Goal: Use online tool/utility: Utilize a website feature to perform a specific function

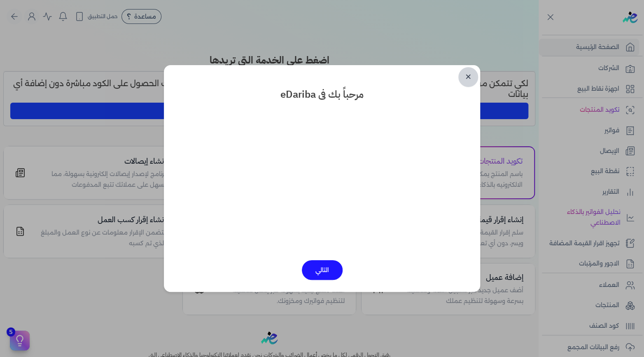
click at [468, 78] on link "✕" at bounding box center [468, 77] width 20 height 20
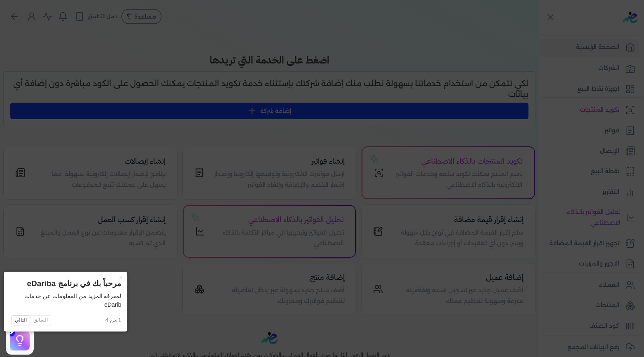
click at [132, 275] on icon at bounding box center [322, 178] width 644 height 357
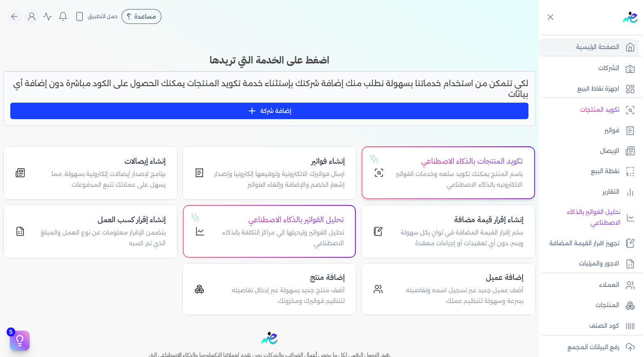
click at [447, 164] on h4 "تكويد المنتجات بالذكاء الاصطناعي" at bounding box center [458, 161] width 129 height 12
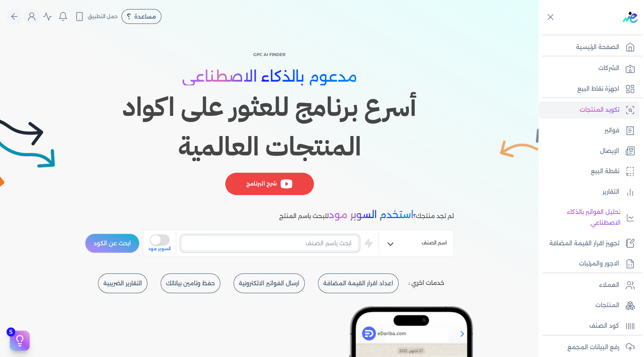
click at [314, 244] on input "text" at bounding box center [269, 243] width 177 height 16
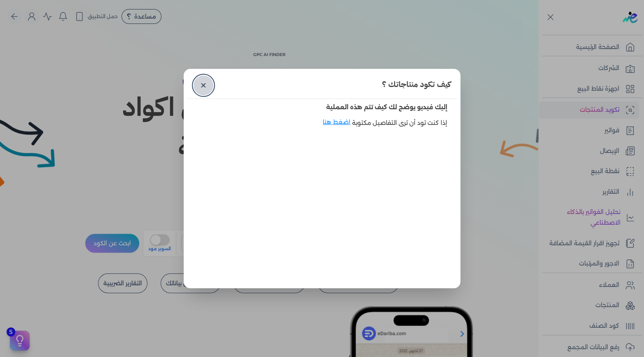
click at [204, 89] on link "✕" at bounding box center [203, 85] width 20 height 20
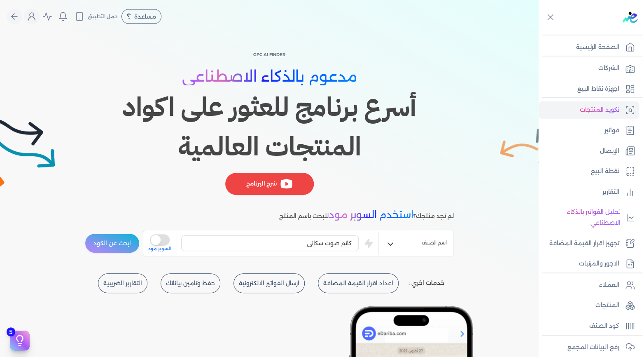
click at [120, 247] on button "ابحث عن الكود" at bounding box center [112, 243] width 55 height 20
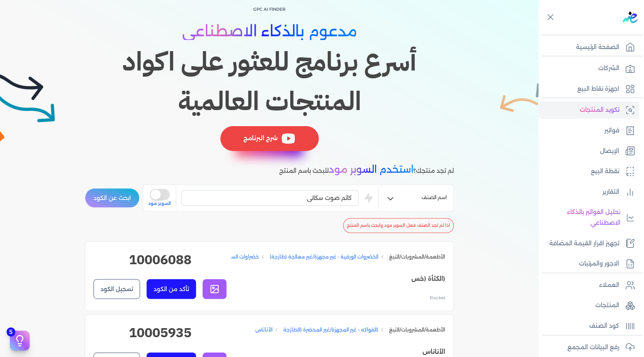
scroll to position [41, 0]
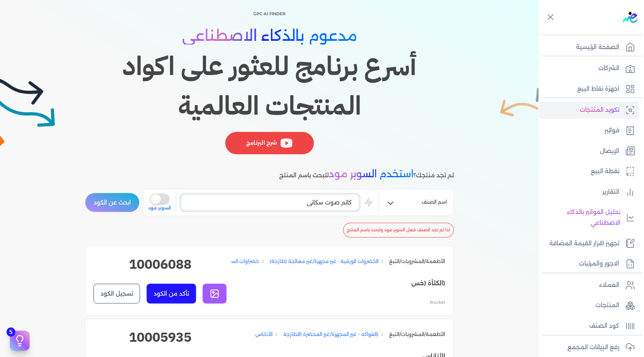
click at [303, 203] on input "كاتم صوت سكاني" at bounding box center [269, 202] width 177 height 16
type input "كاتم صوت"
click at [133, 203] on button "ابحث عن الكود" at bounding box center [112, 202] width 55 height 20
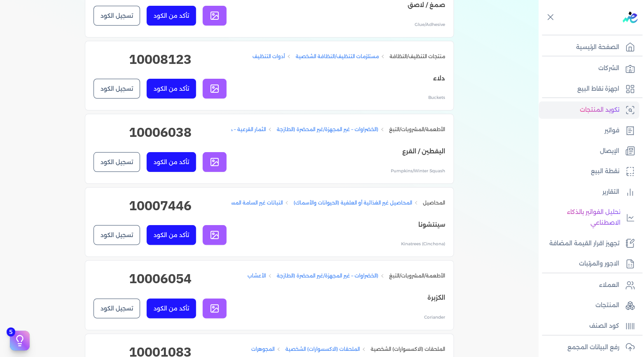
scroll to position [2840, 0]
